Goal: Task Accomplishment & Management: Use online tool/utility

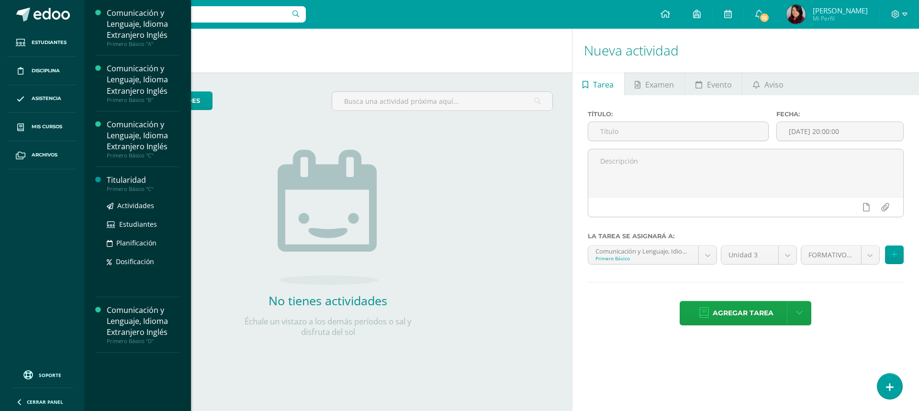
click at [170, 188] on div "Primero Básico "C"" at bounding box center [143, 189] width 73 height 7
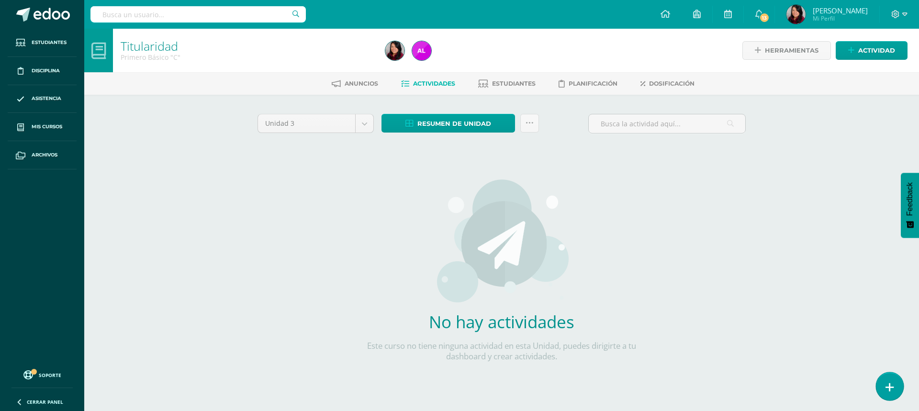
click at [885, 382] on link at bounding box center [889, 387] width 27 height 28
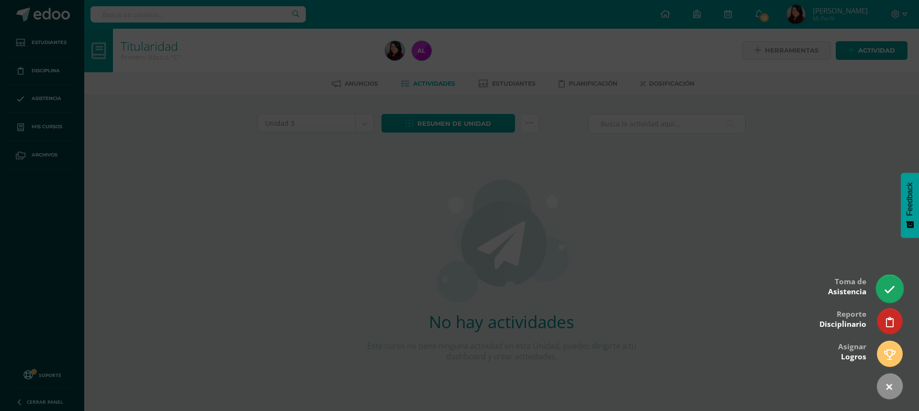
click at [890, 293] on icon at bounding box center [890, 289] width 11 height 11
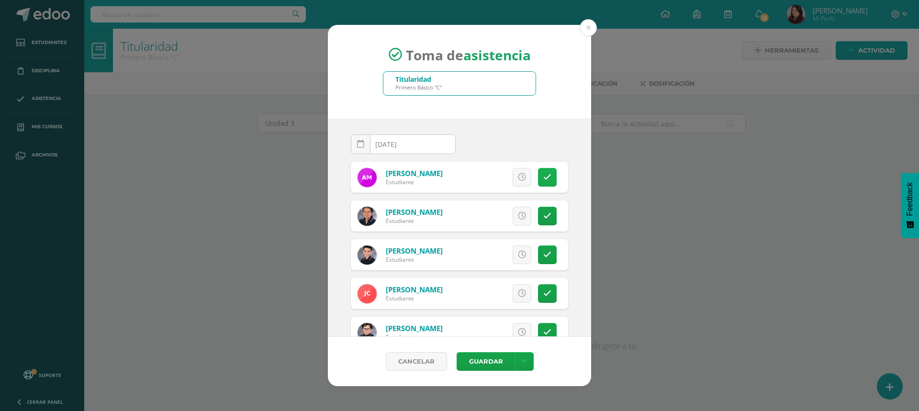
click at [544, 181] on icon at bounding box center [548, 177] width 8 height 8
click at [544, 258] on icon at bounding box center [548, 255] width 8 height 8
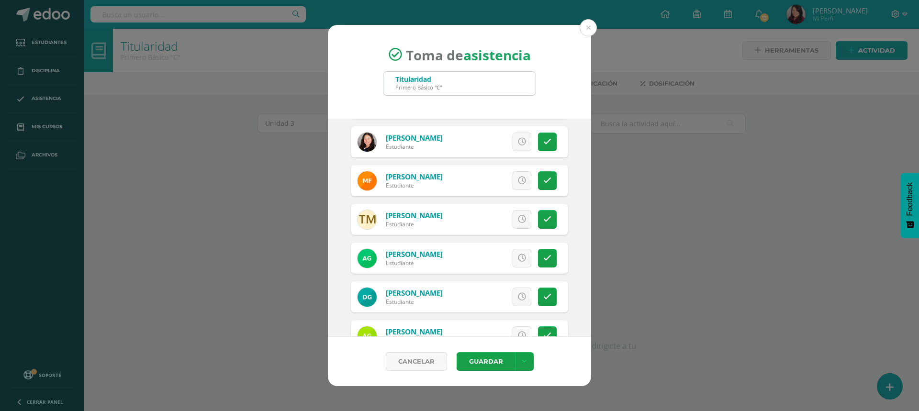
scroll to position [479, 0]
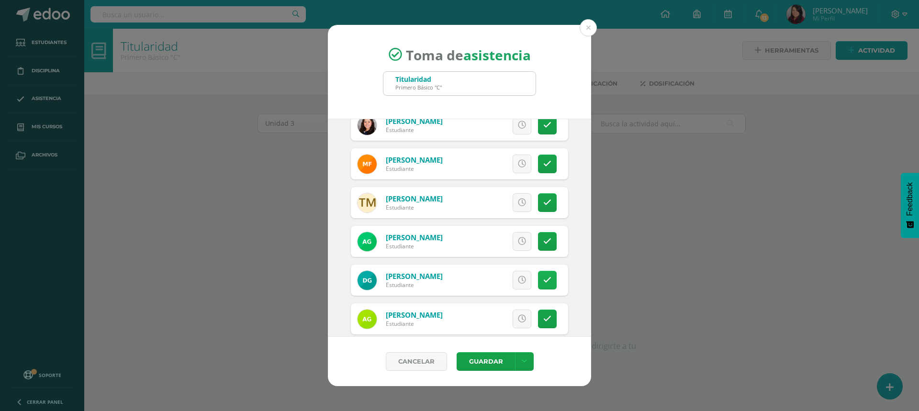
click at [546, 279] on link at bounding box center [547, 280] width 19 height 19
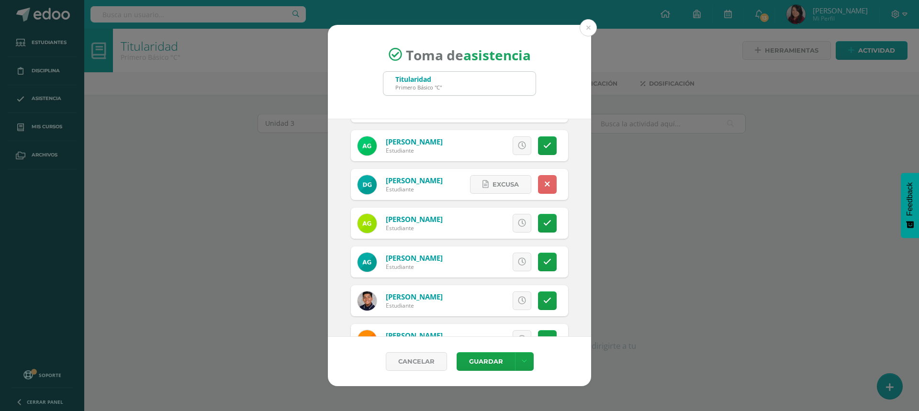
scroll to position [623, 0]
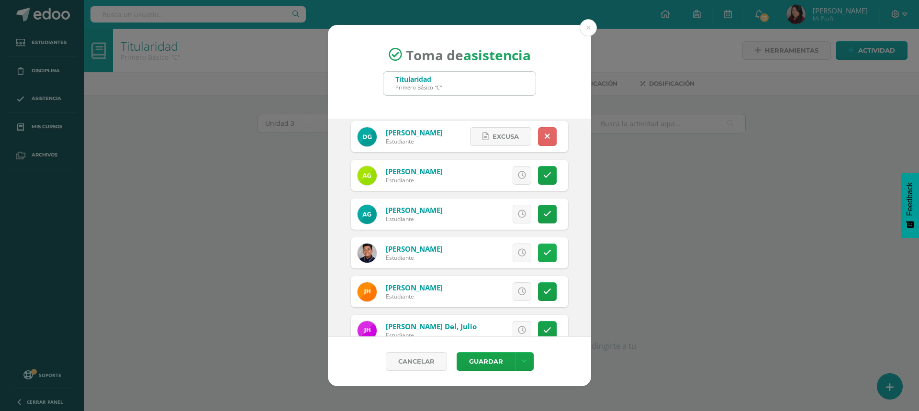
click at [544, 255] on icon at bounding box center [548, 253] width 8 height 8
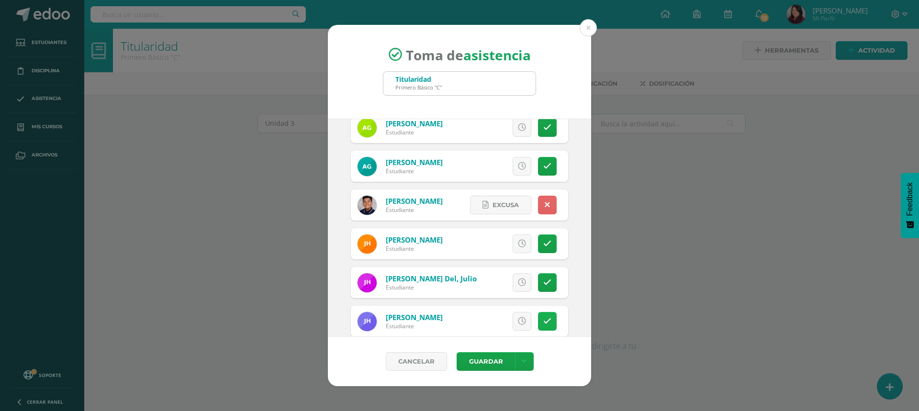
click at [549, 320] on link at bounding box center [547, 321] width 19 height 19
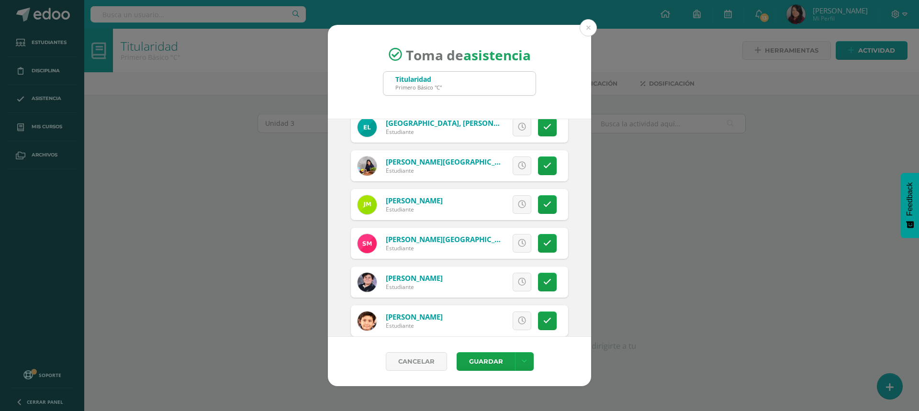
scroll to position [958, 0]
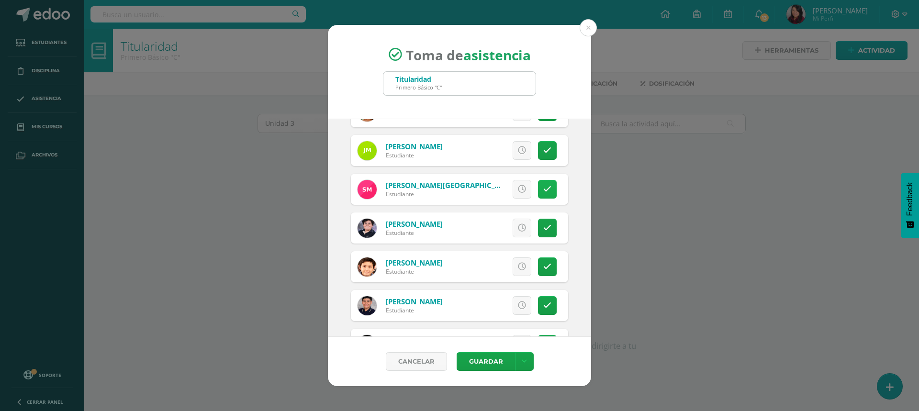
click at [544, 191] on icon at bounding box center [548, 189] width 8 height 8
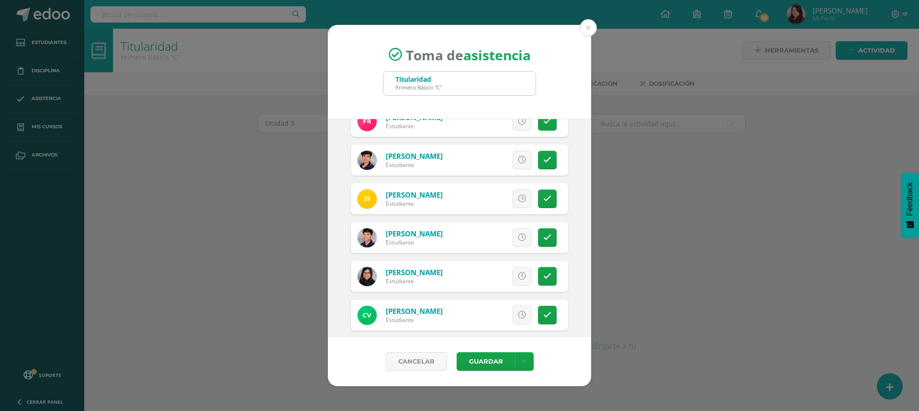
scroll to position [1346, 0]
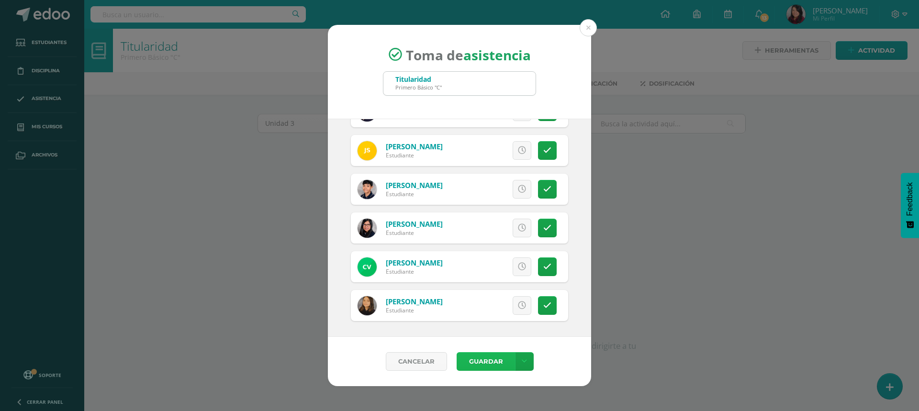
click at [488, 368] on button "Guardar" at bounding box center [486, 361] width 58 height 19
